Goal: Transaction & Acquisition: Purchase product/service

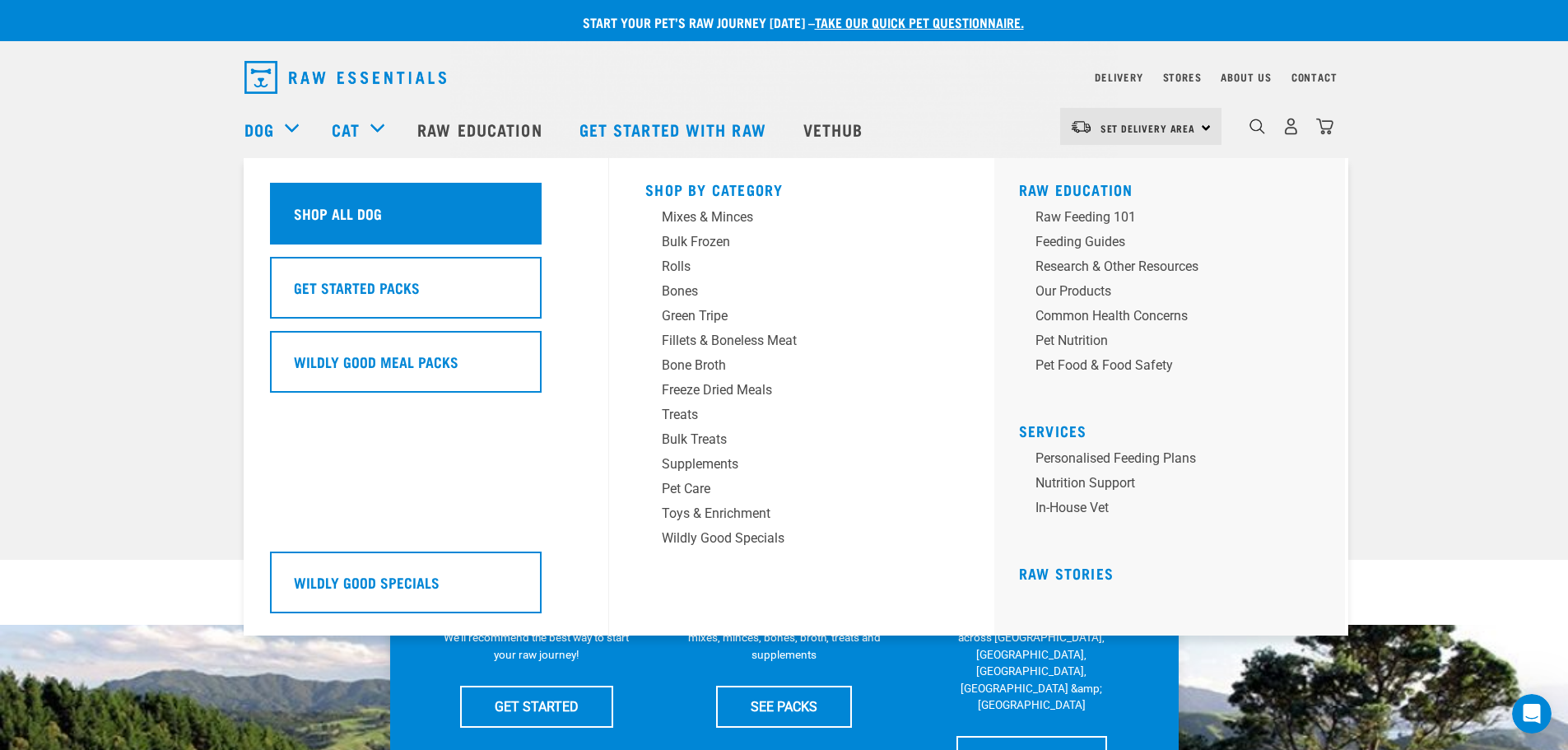
click at [327, 203] on h5 "Shop All Dog" at bounding box center [338, 214] width 88 height 22
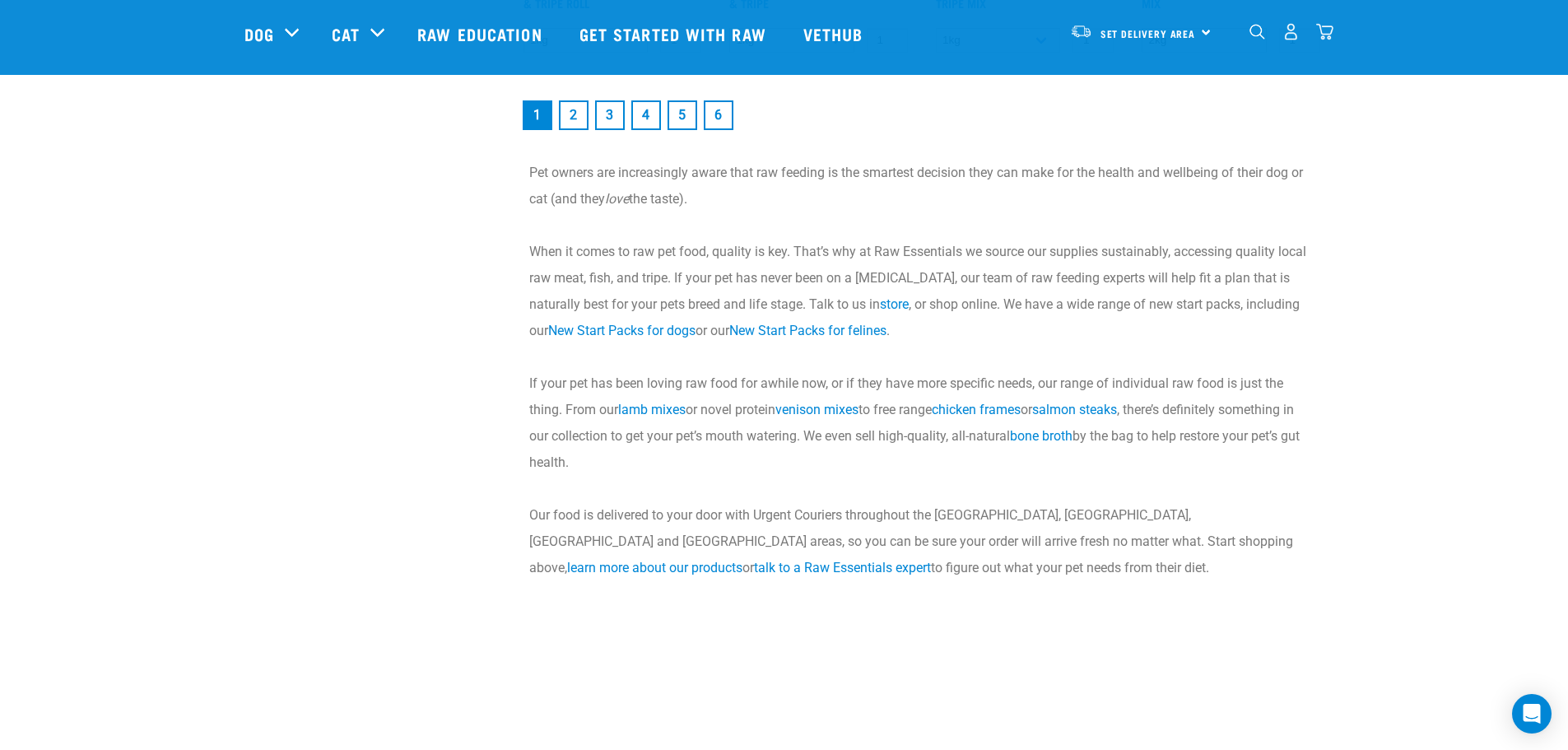
scroll to position [2635, 0]
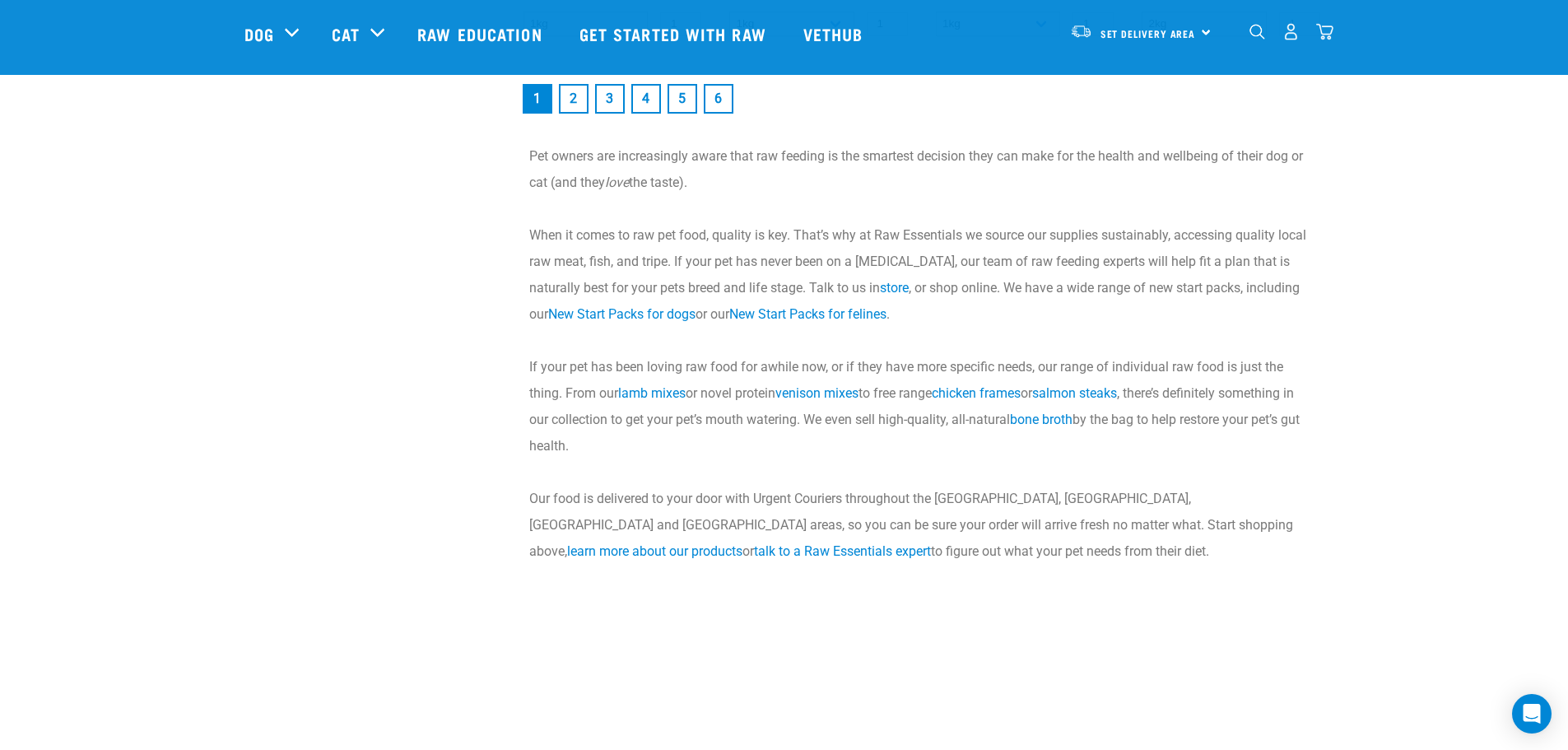
click at [579, 92] on link "2" at bounding box center [573, 98] width 30 height 30
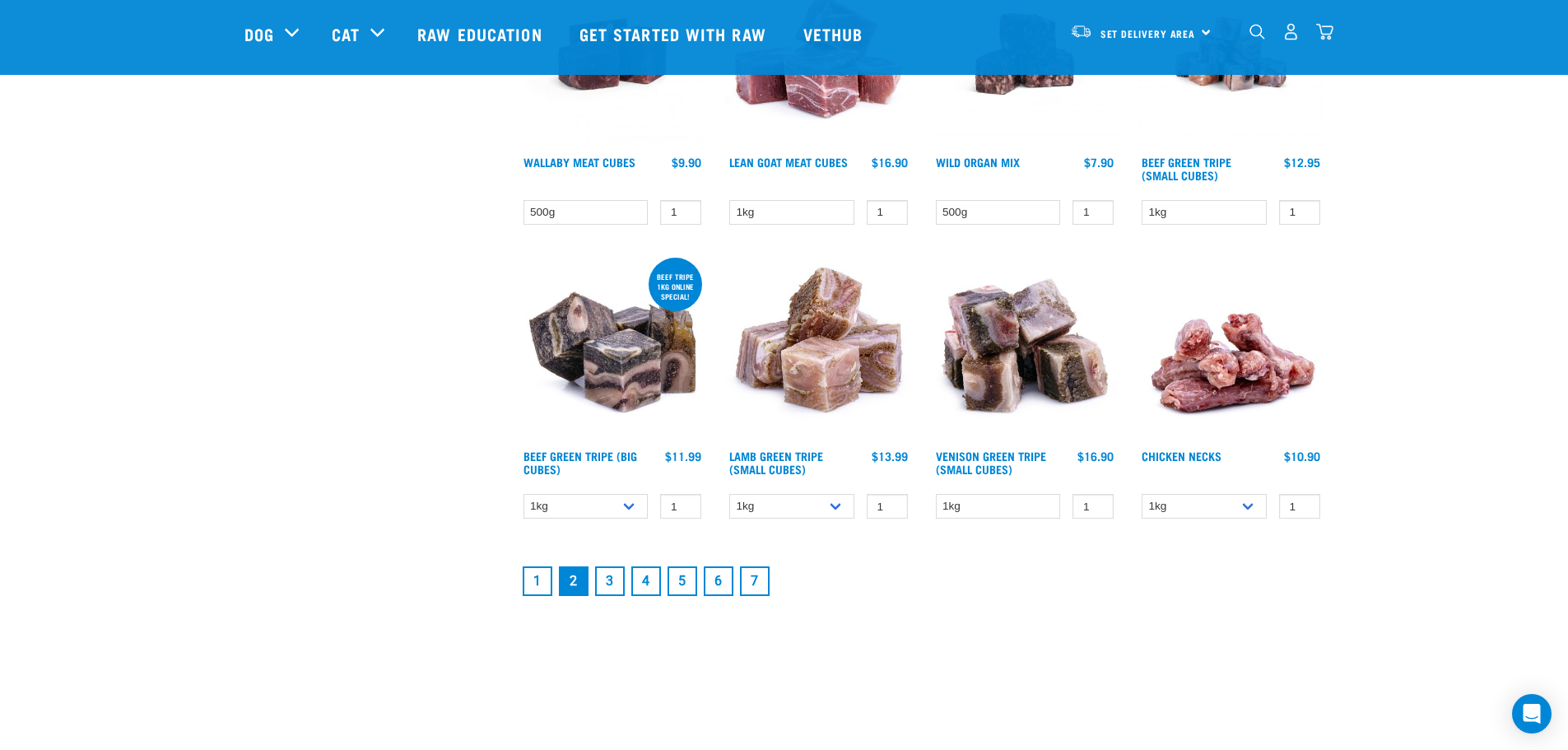
scroll to position [2141, 0]
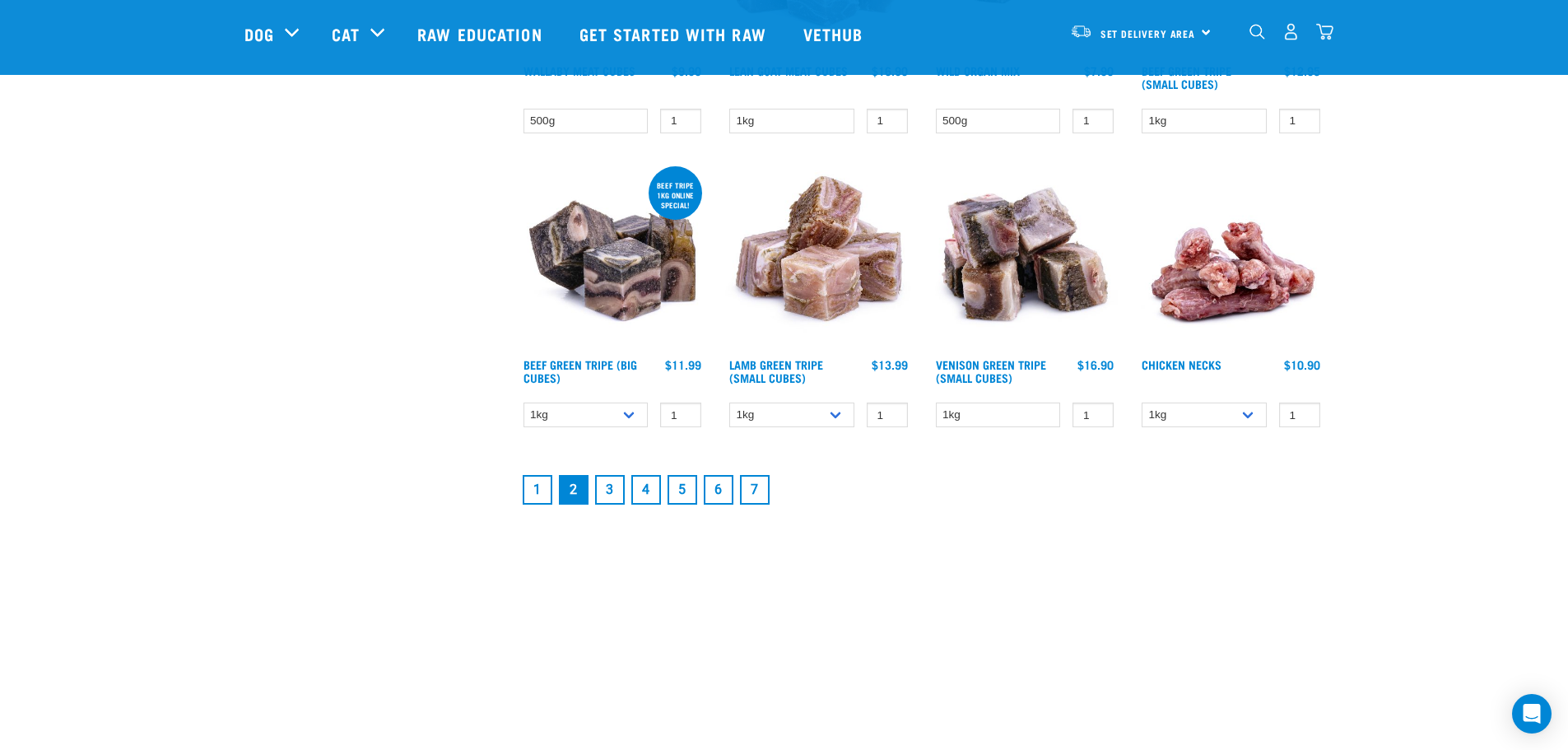
click at [616, 488] on link "3" at bounding box center [610, 489] width 30 height 30
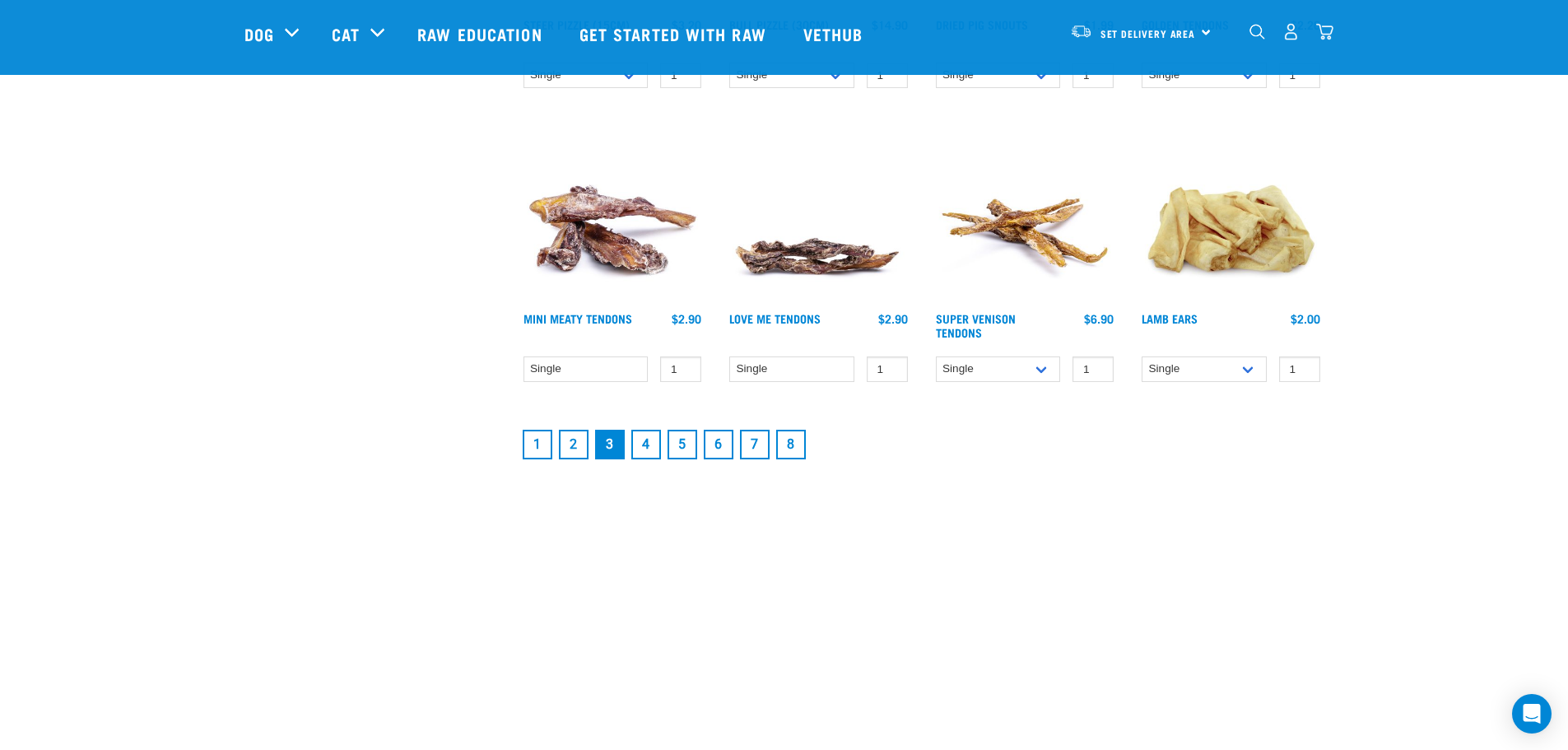
scroll to position [2224, 0]
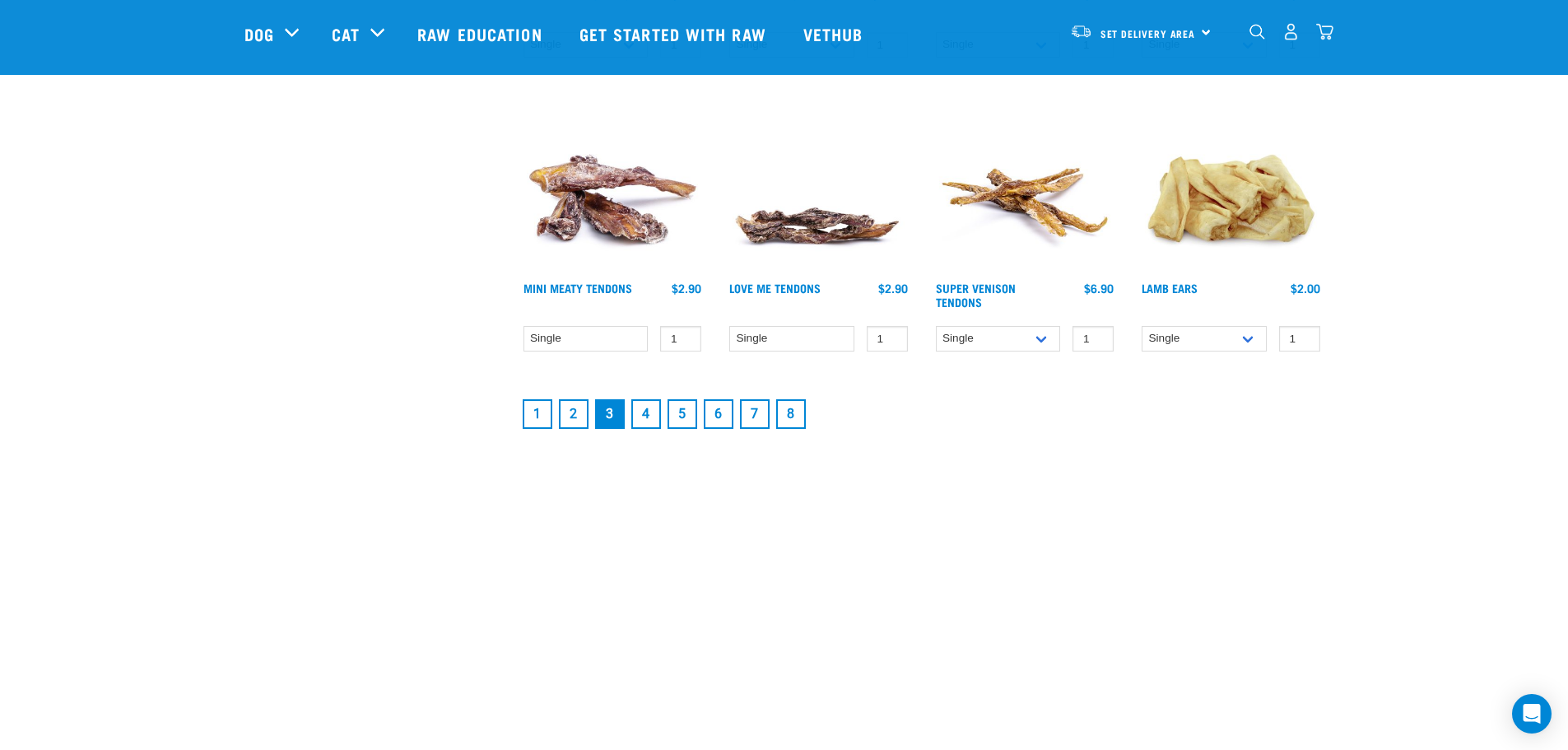
drag, startPoint x: 657, startPoint y: 417, endPoint x: 670, endPoint y: 416, distance: 13.0
click at [657, 417] on link "4" at bounding box center [646, 414] width 30 height 30
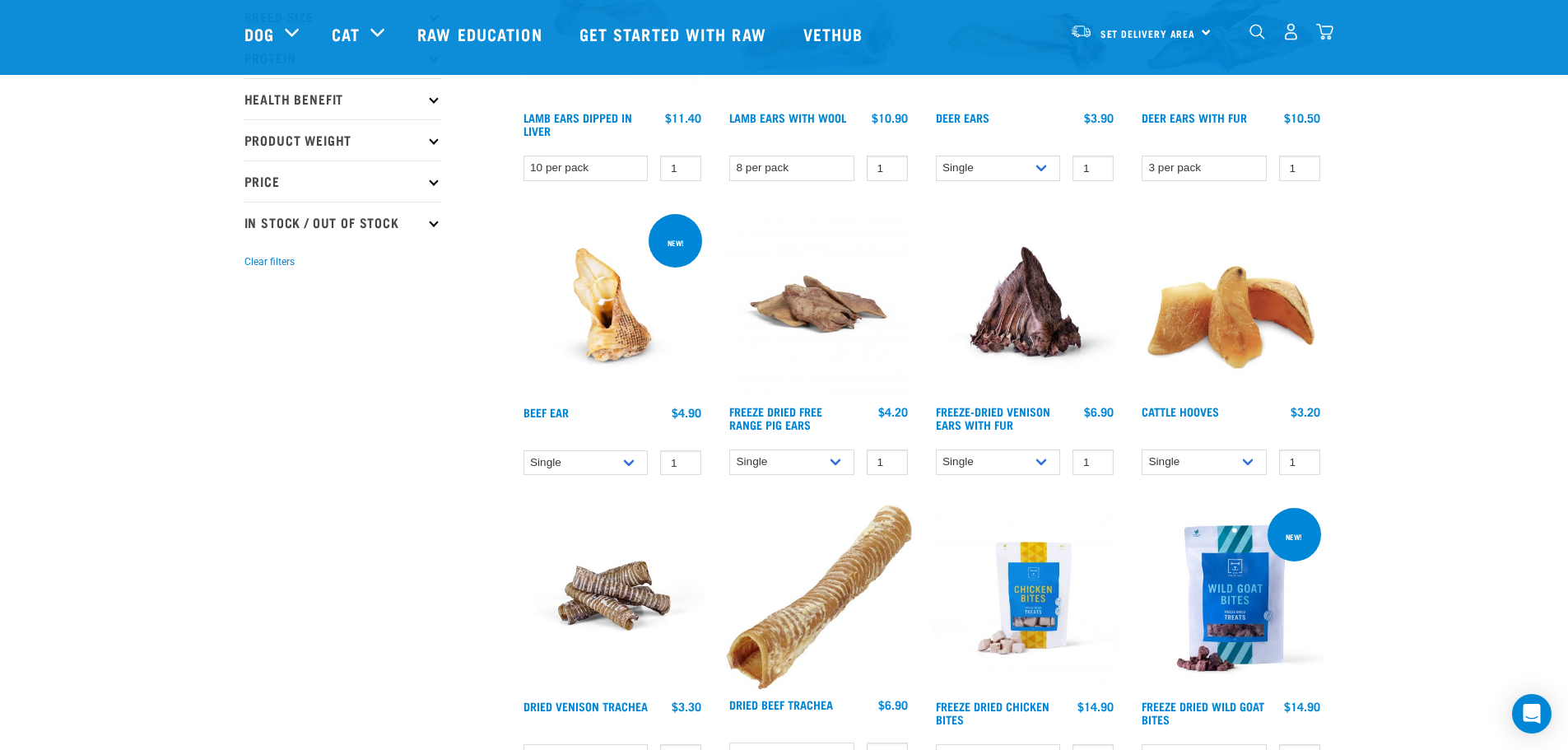
drag, startPoint x: 0, startPoint y: 0, endPoint x: 1491, endPoint y: 329, distance: 1526.9
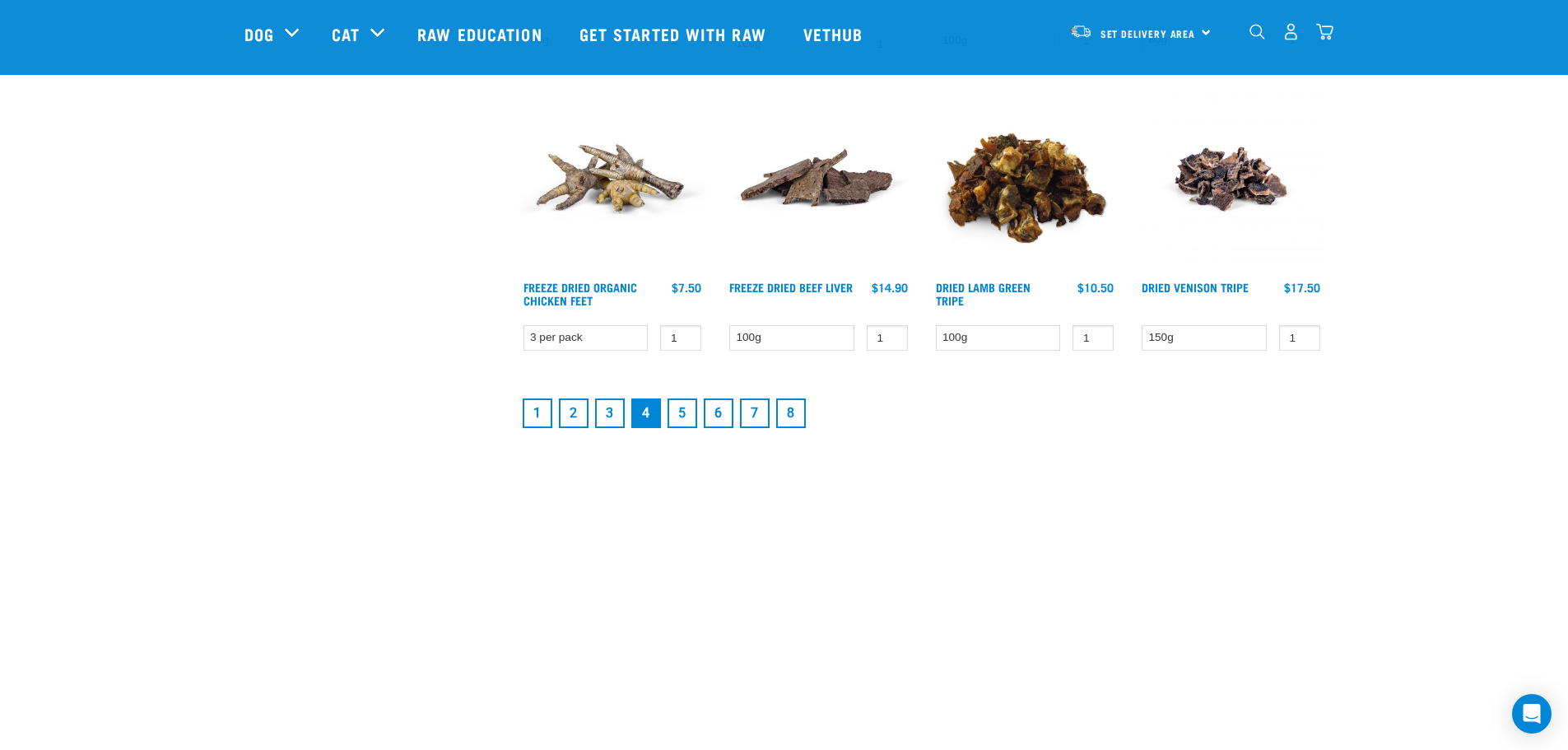
scroll to position [2224, 0]
click at [688, 408] on link "5" at bounding box center [682, 412] width 30 height 30
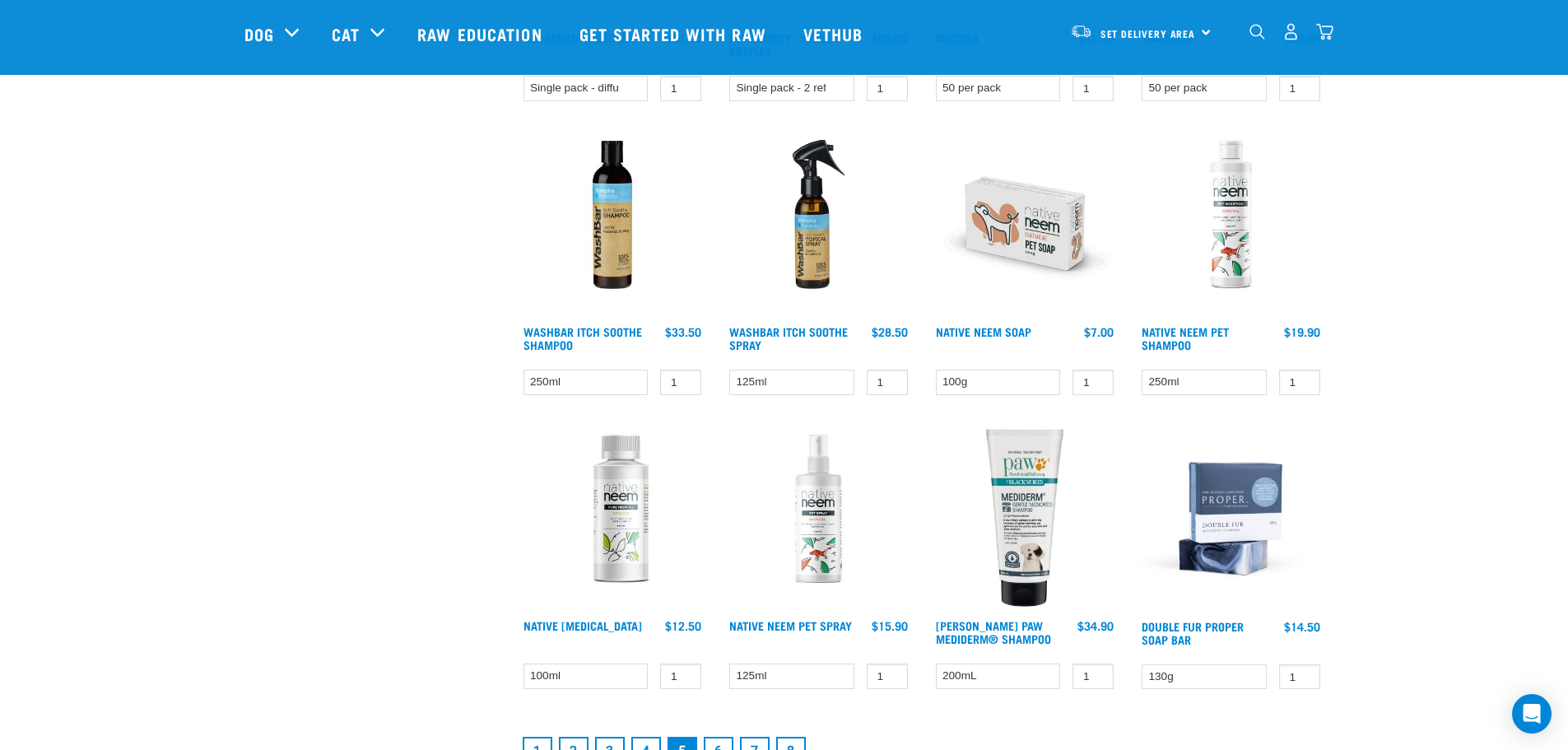
scroll to position [1977, 0]
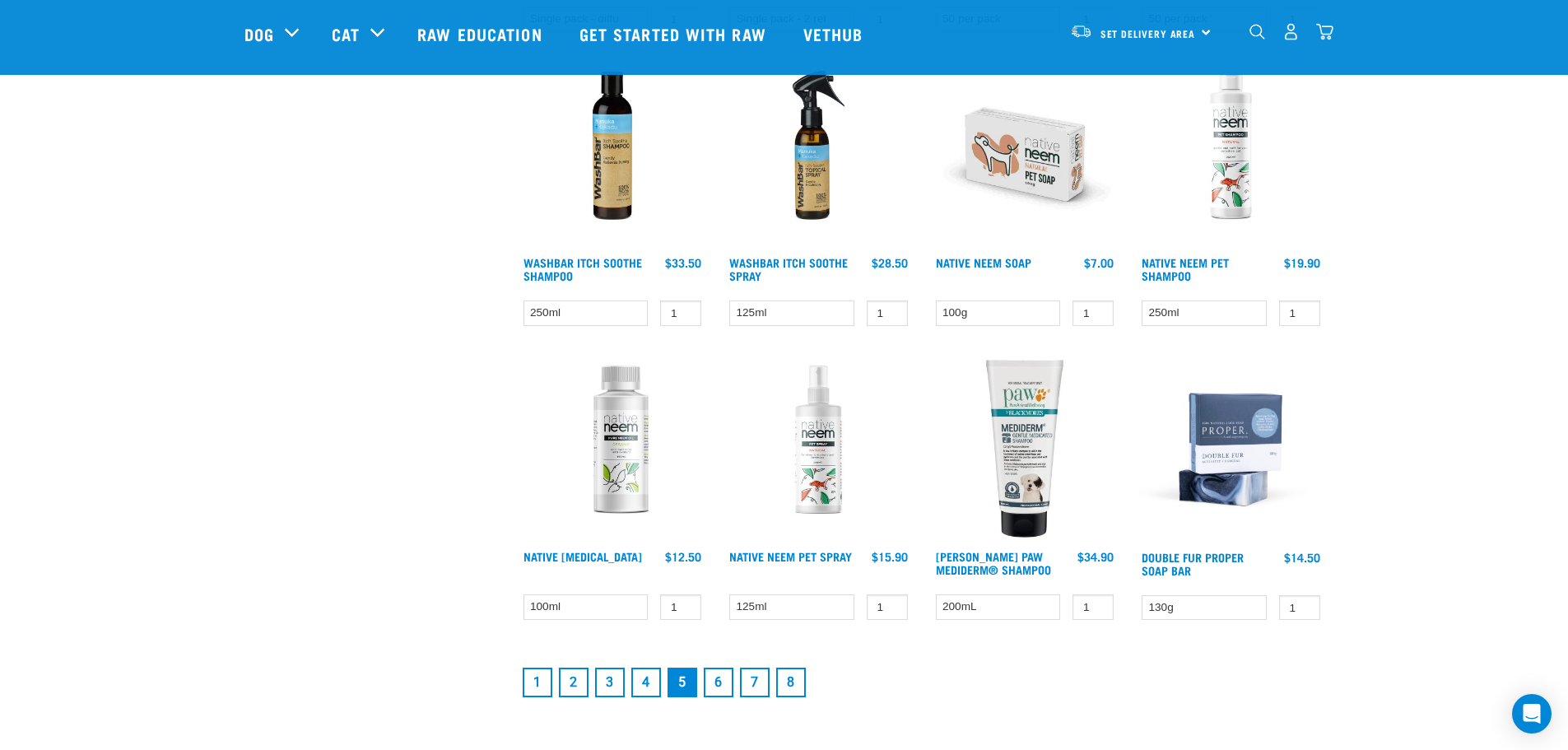
click at [727, 673] on link "6" at bounding box center [718, 682] width 30 height 30
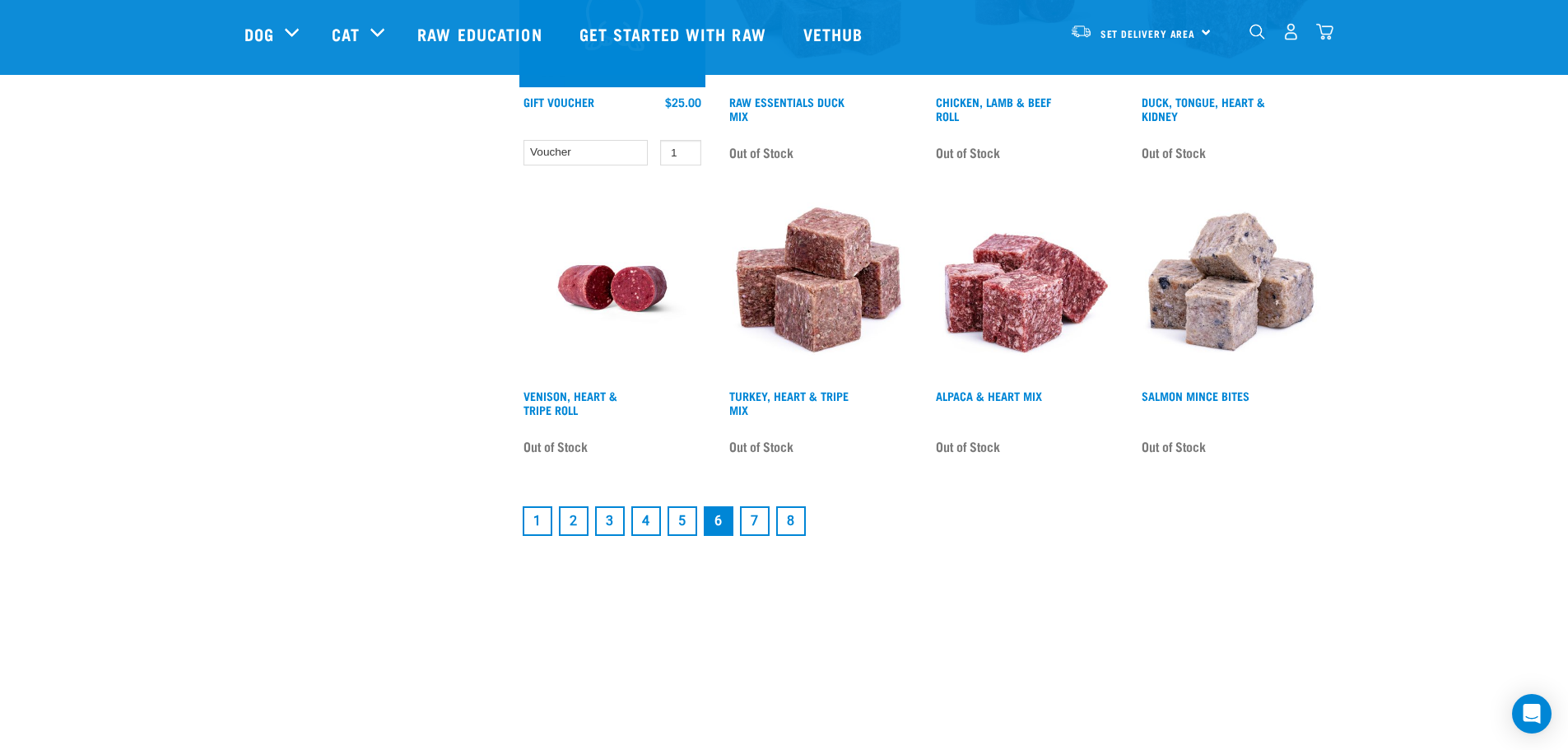
scroll to position [2224, 0]
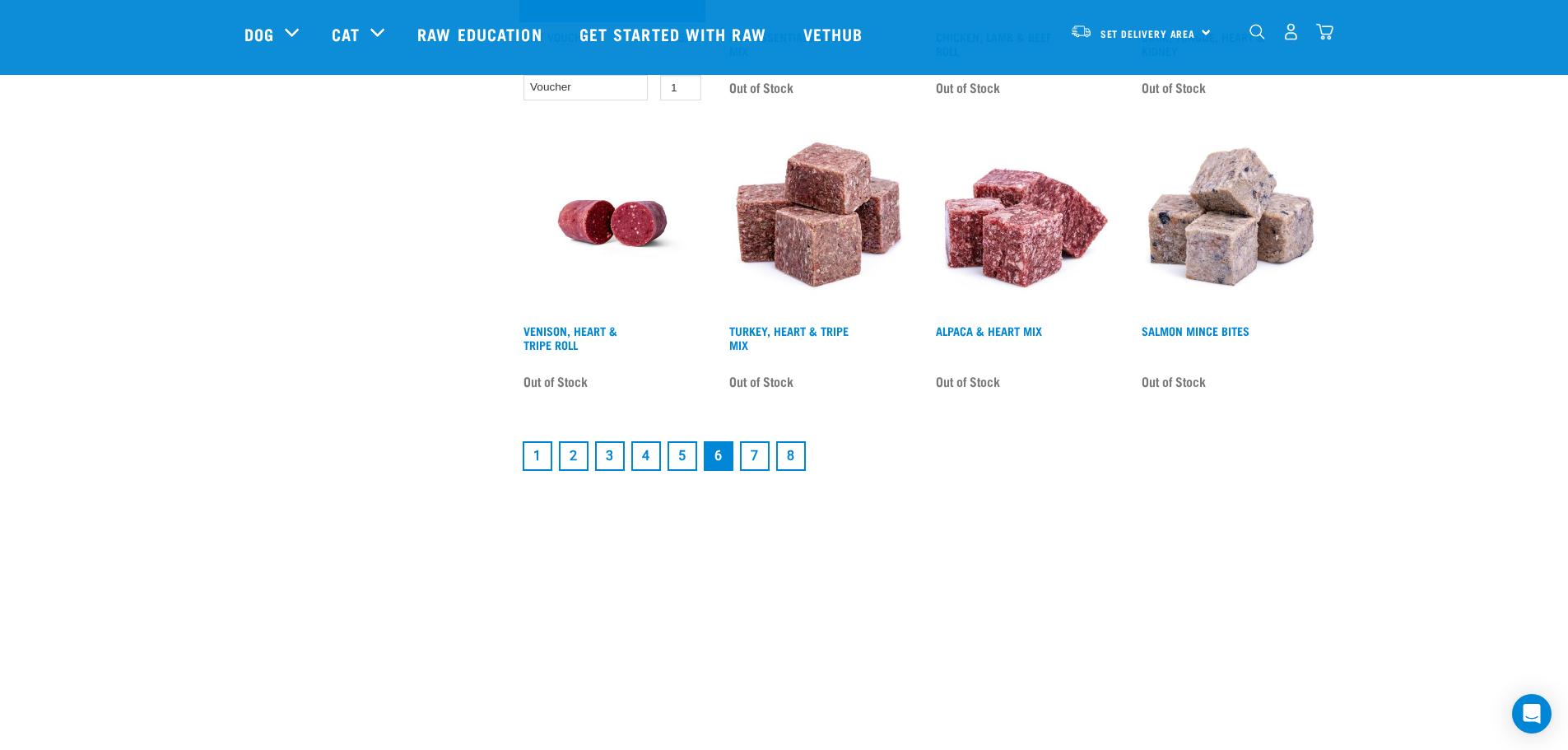
click at [761, 466] on link "7" at bounding box center [754, 456] width 30 height 30
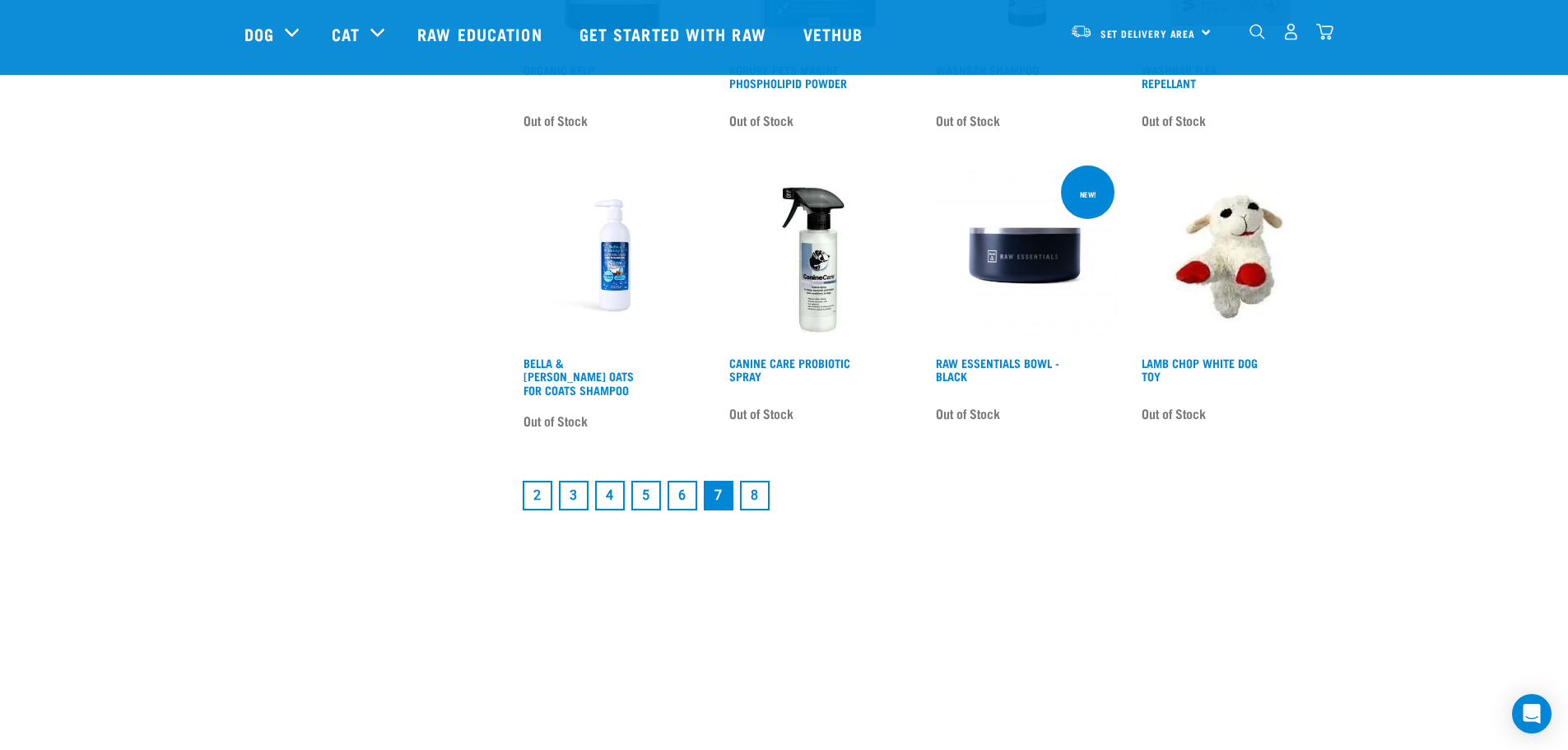
scroll to position [2141, 0]
click at [760, 494] on link "8" at bounding box center [754, 494] width 30 height 30
